Goal: Task Accomplishment & Management: Manage account settings

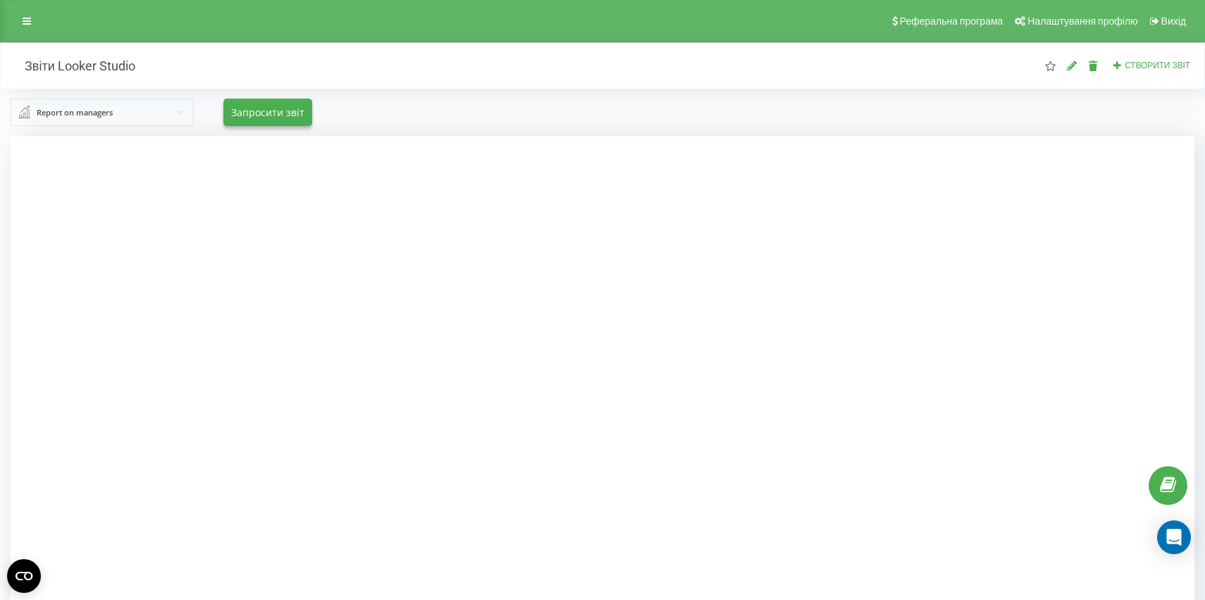
click at [513, 106] on div "Report on managers Report on managers Statistics of incoming calls by departmen…" at bounding box center [602, 112] width 1183 height 27
click at [576, 135] on div "Report on managers Report on managers Statistics of incoming calls by departmen…" at bounding box center [602, 112] width 1203 height 47
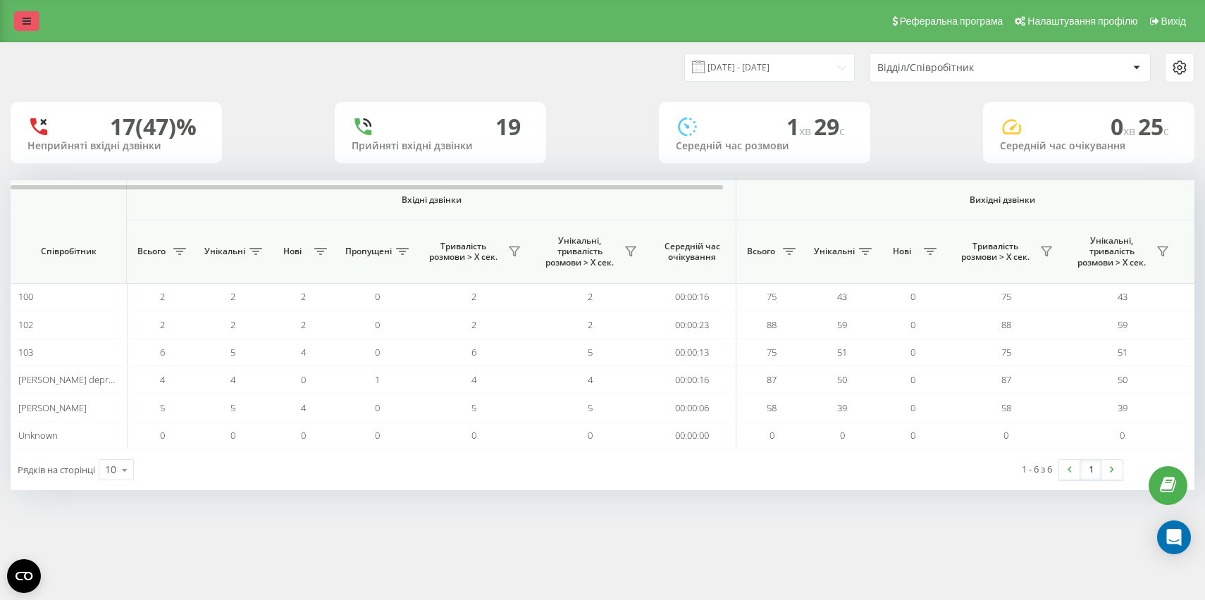
click at [22, 25] on link at bounding box center [26, 21] width 25 height 20
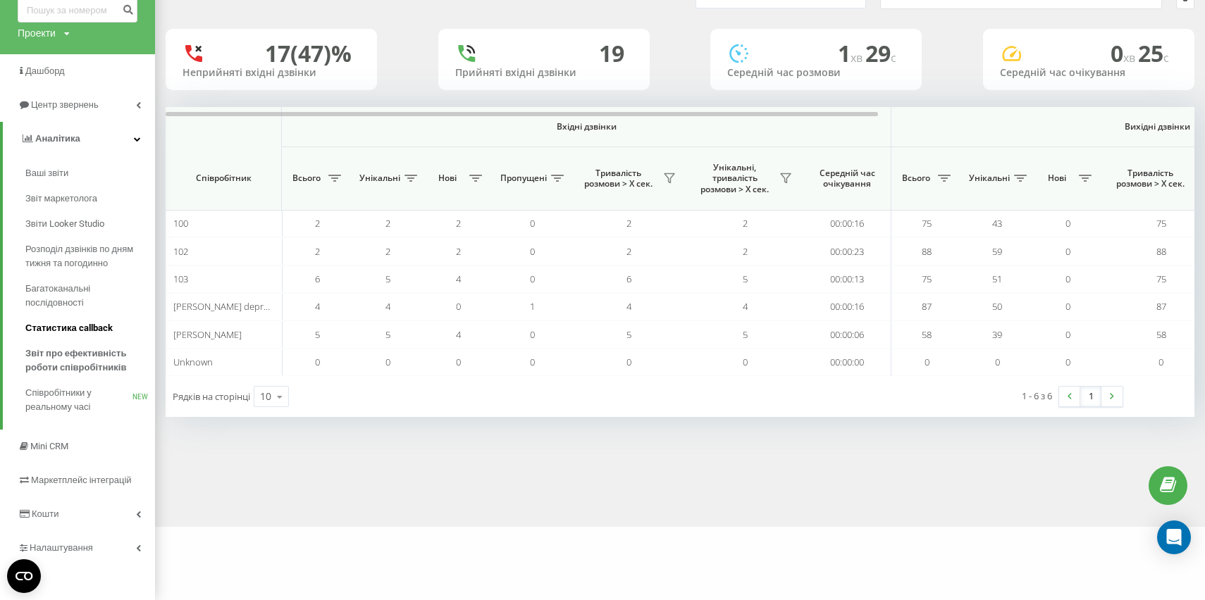
scroll to position [74, 0]
click at [79, 556] on link "Налаштування" at bounding box center [77, 548] width 155 height 34
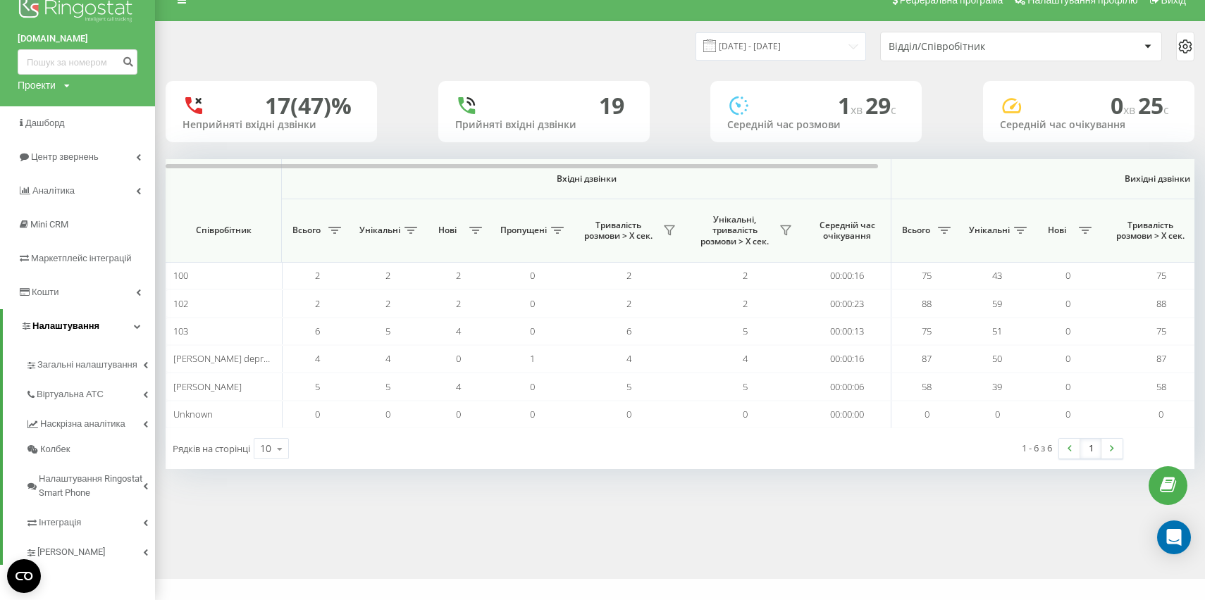
scroll to position [22, 0]
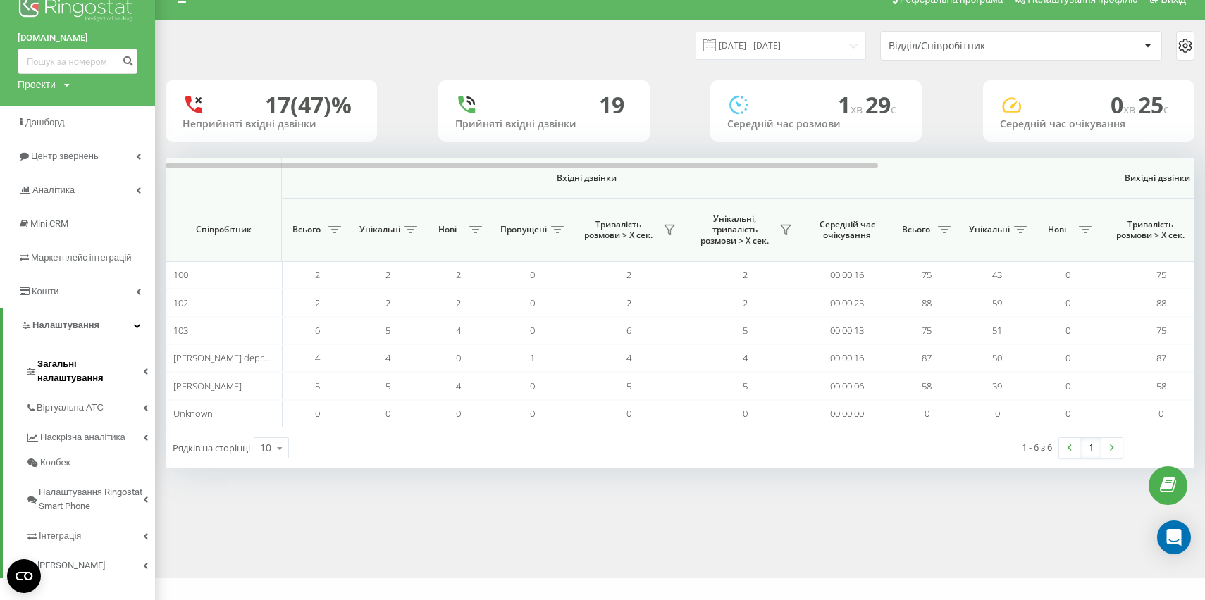
click at [102, 369] on span "Загальні налаштування" at bounding box center [90, 371] width 106 height 28
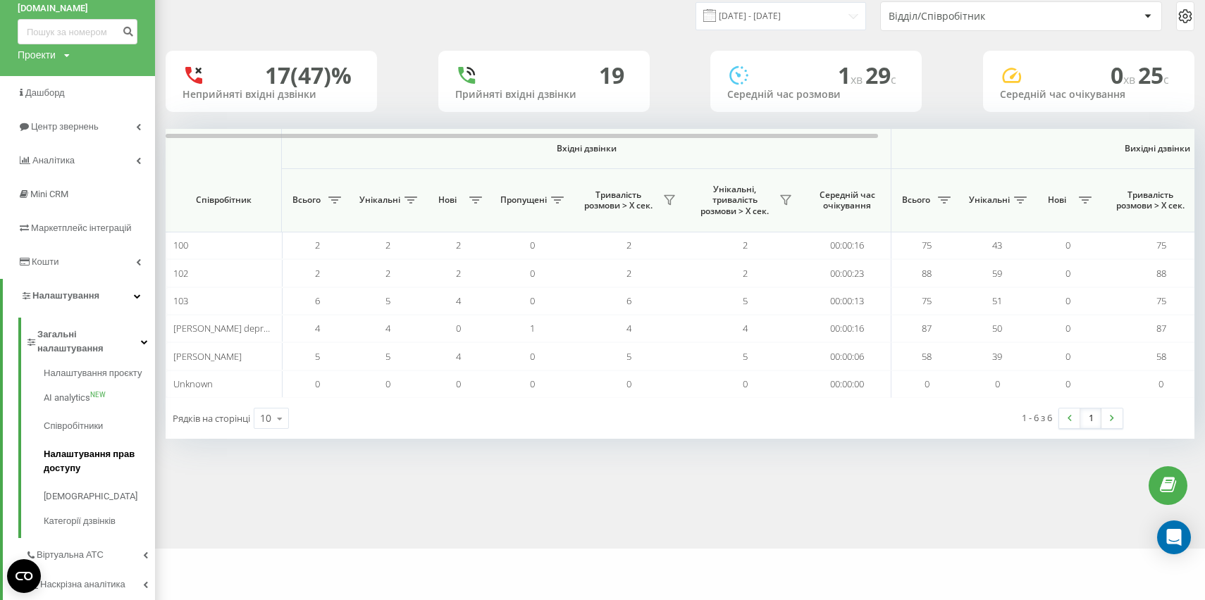
scroll to position [84, 0]
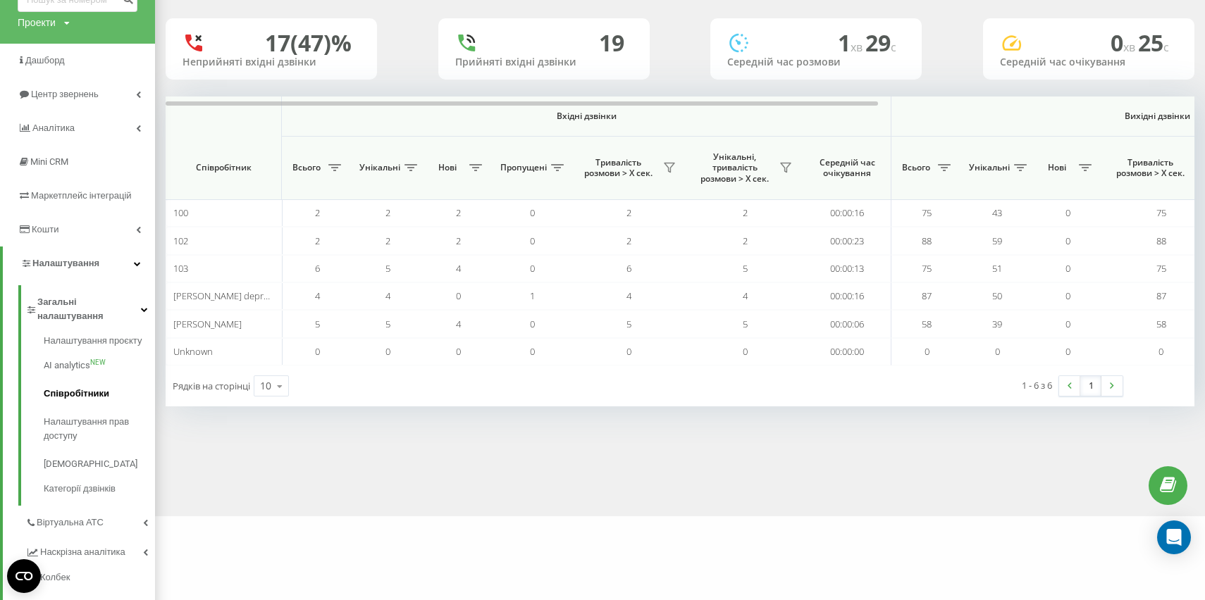
click at [98, 387] on span "Співробітники" at bounding box center [77, 394] width 66 height 14
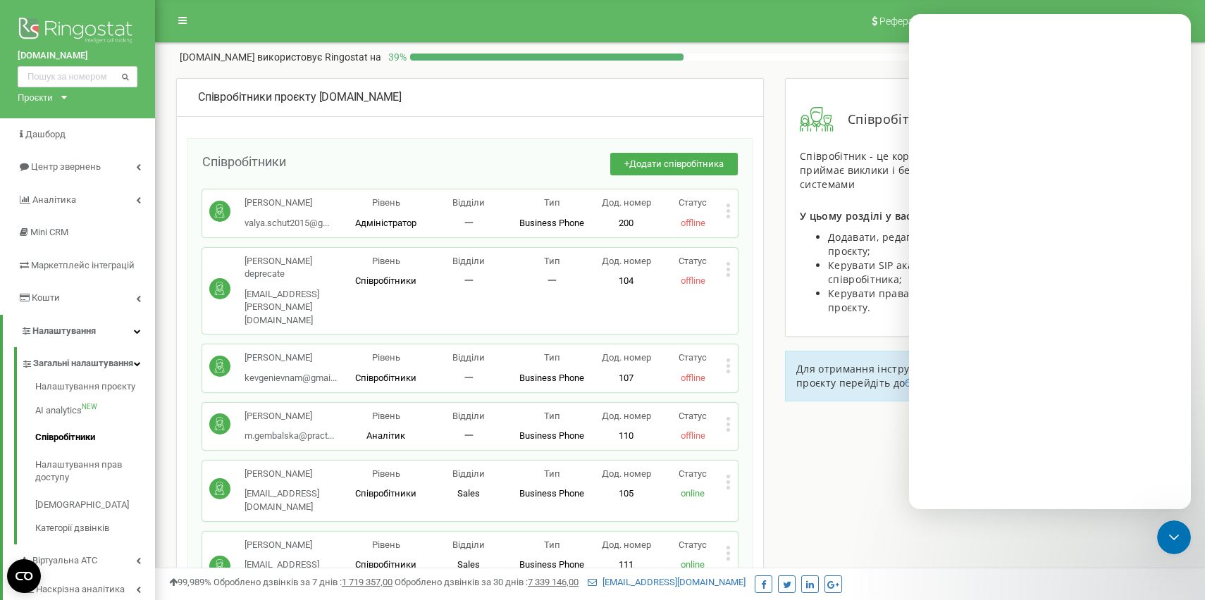
click at [1171, 546] on div "Закрити програму для спілкування Intercom" at bounding box center [1174, 538] width 34 height 34
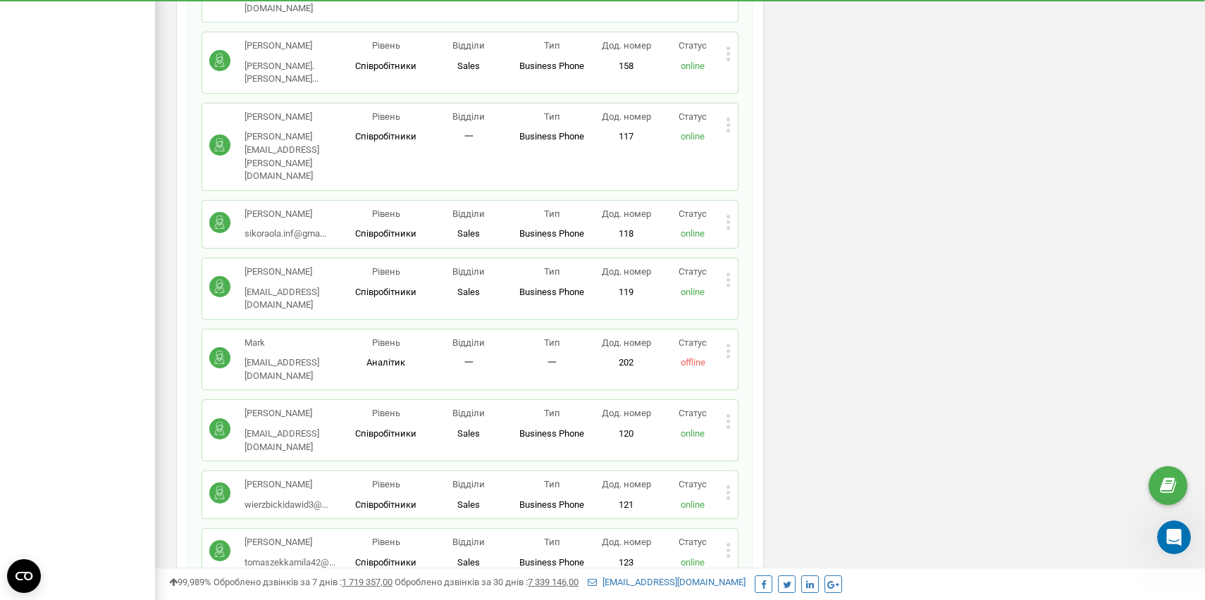
scroll to position [887, 0]
click at [727, 599] on icon at bounding box center [728, 607] width 4 height 4
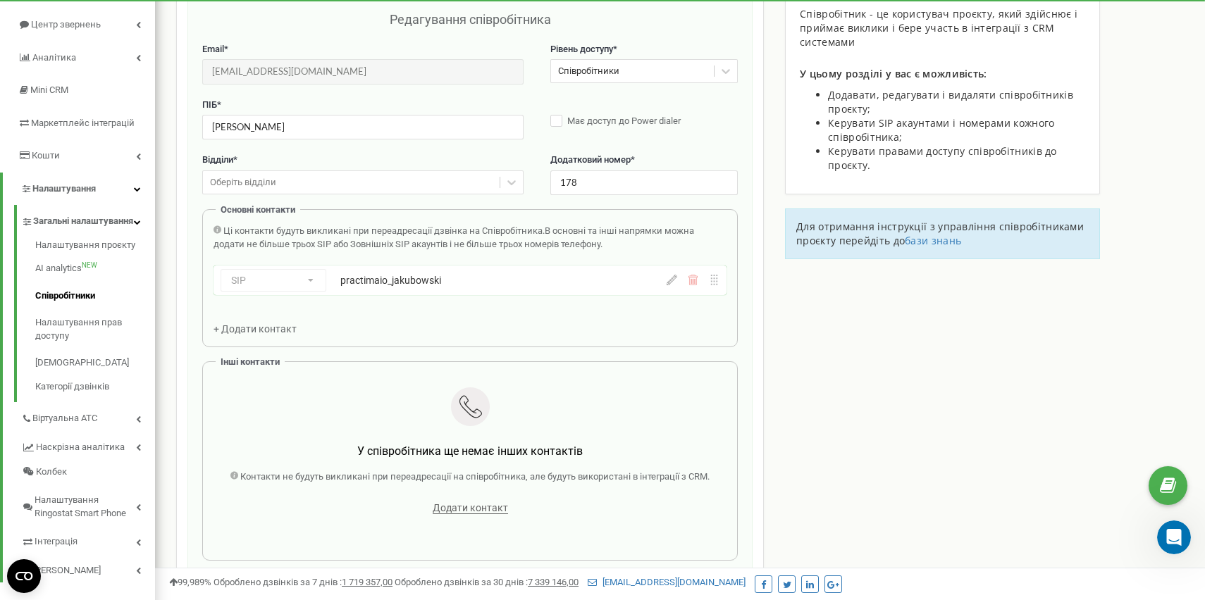
scroll to position [141, 0]
click at [311, 185] on div "Оберіть відділи" at bounding box center [351, 184] width 297 height 22
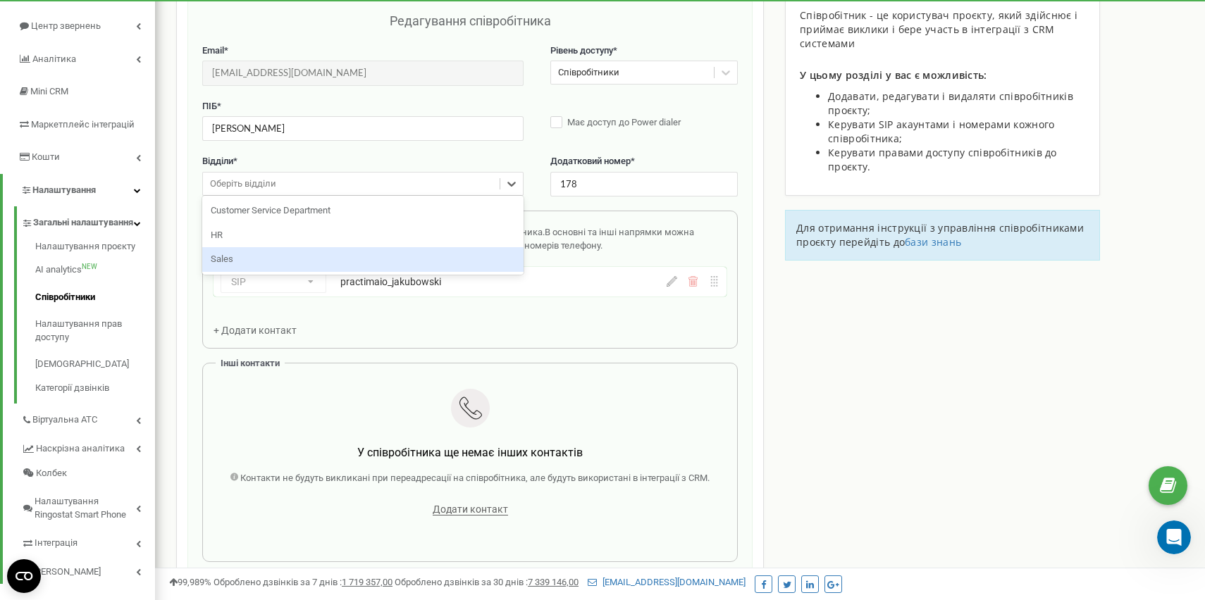
click at [271, 256] on div "Sales" at bounding box center [362, 259] width 321 height 25
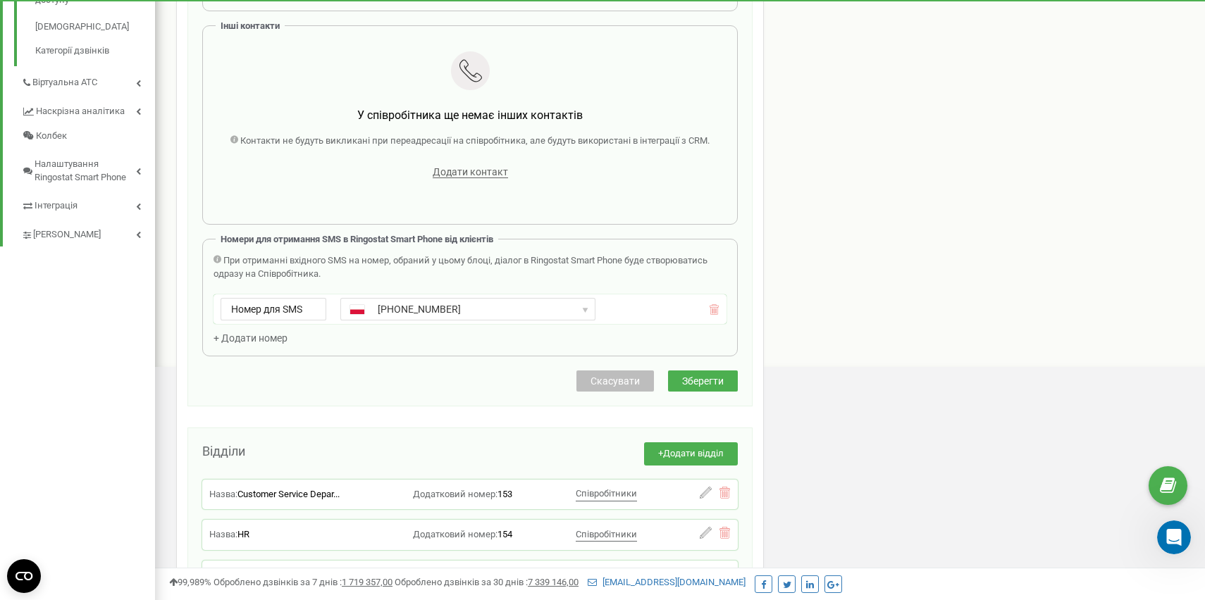
scroll to position [0, 0]
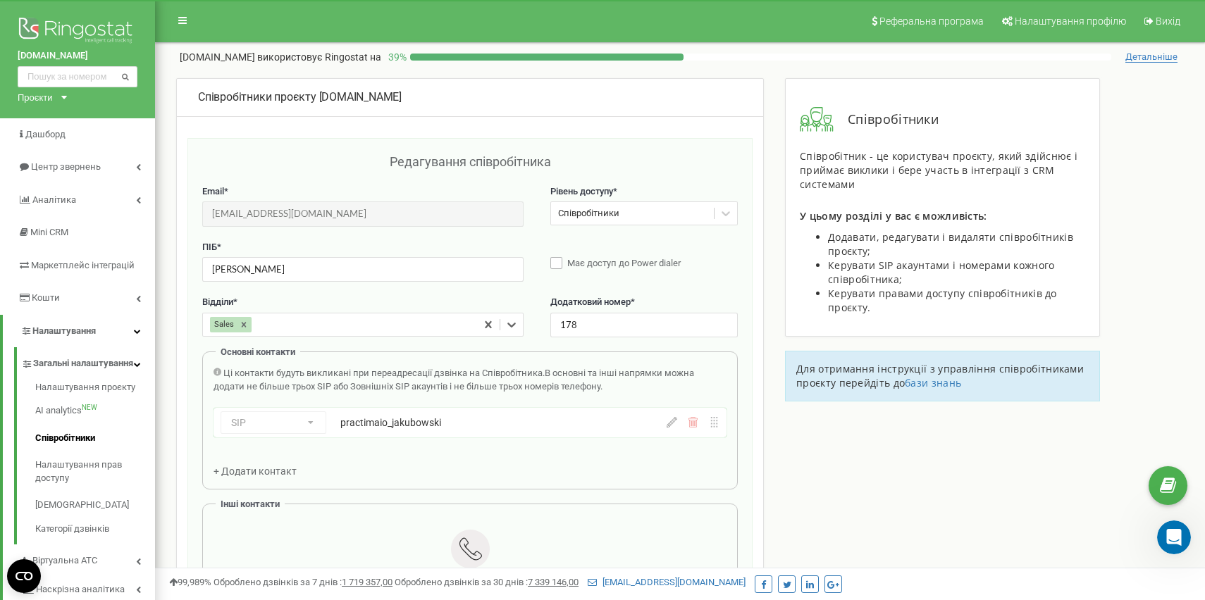
click at [556, 267] on label "Має доступ до Power dialer" at bounding box center [643, 264] width 187 height 14
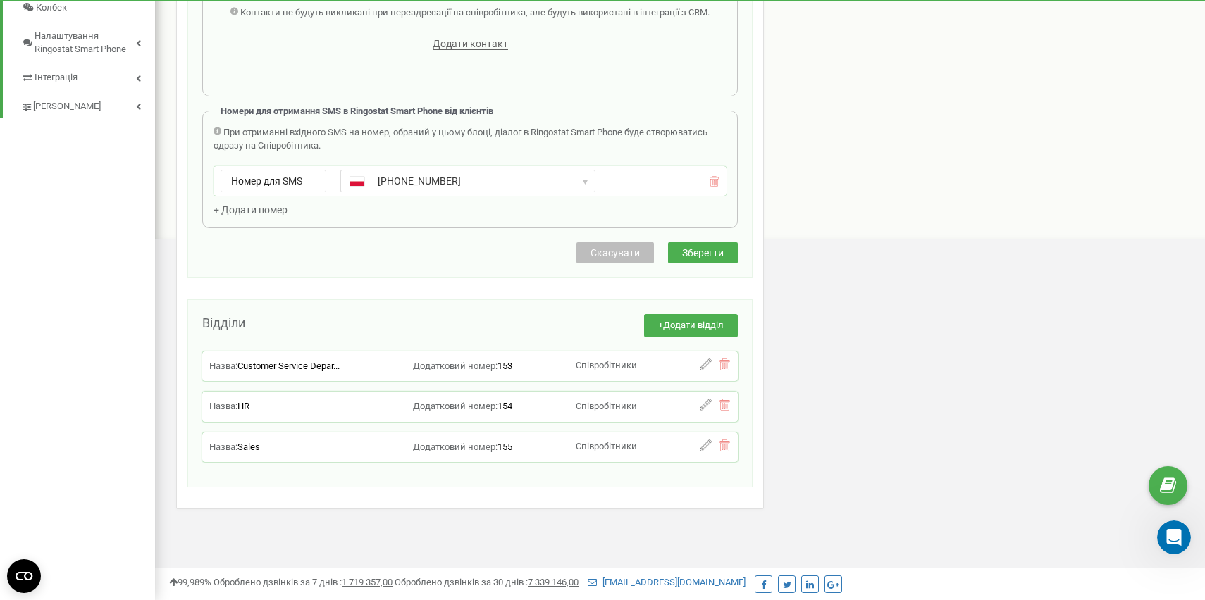
click at [701, 250] on span "Зберегти" at bounding box center [703, 252] width 42 height 11
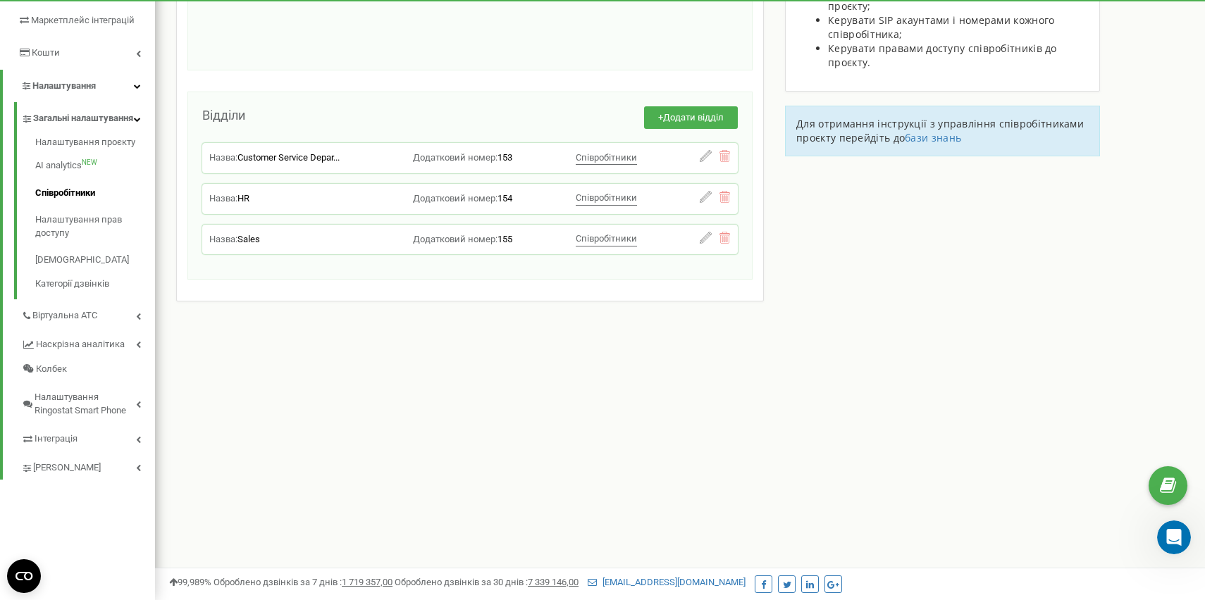
scroll to position [245, 0]
click at [75, 417] on span "Налаштування Ringostat Smart Phone" at bounding box center [85, 404] width 101 height 26
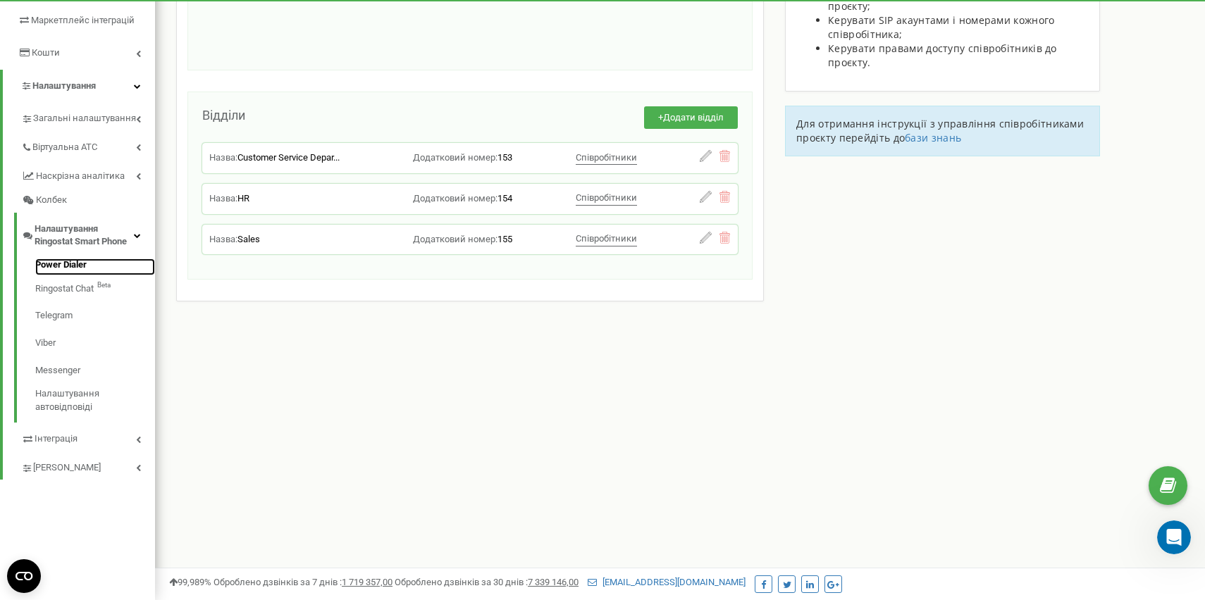
click at [83, 266] on link "Power Dialer" at bounding box center [95, 267] width 120 height 17
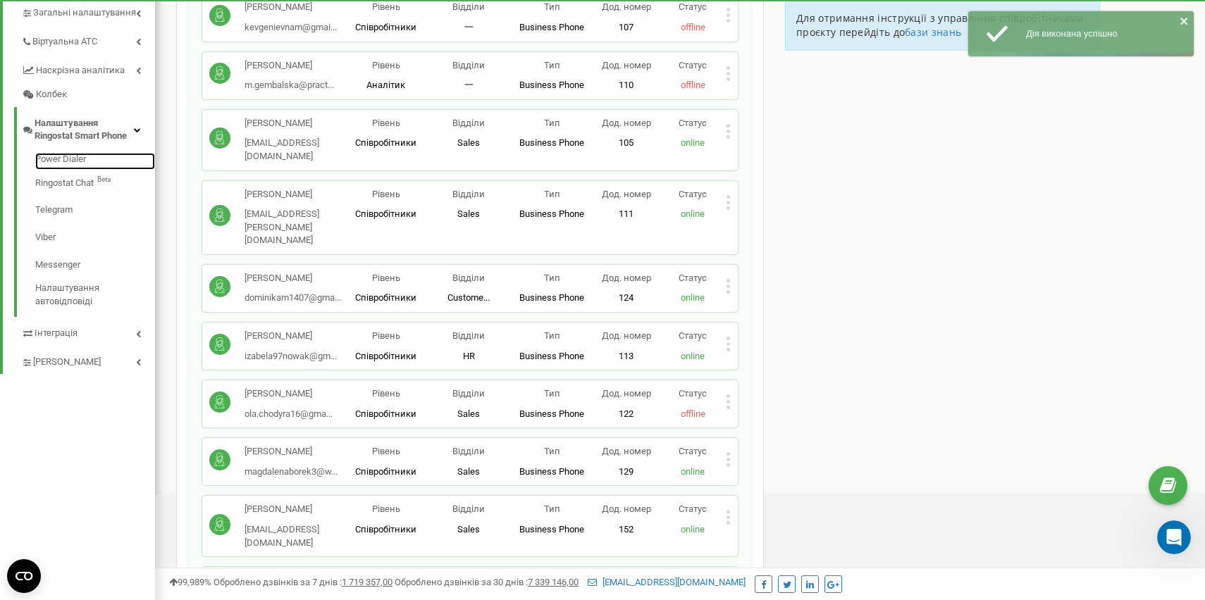
scroll to position [377, 0]
